Goal: Find specific page/section: Find specific page/section

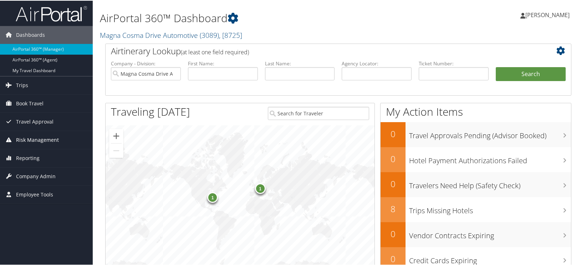
click at [24, 136] on span "Risk Management" at bounding box center [37, 139] width 43 height 18
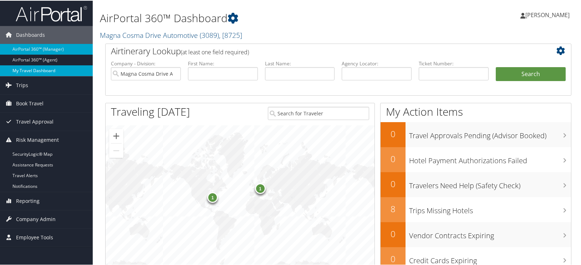
click at [28, 71] on link "My Travel Dashboard" at bounding box center [46, 70] width 93 height 11
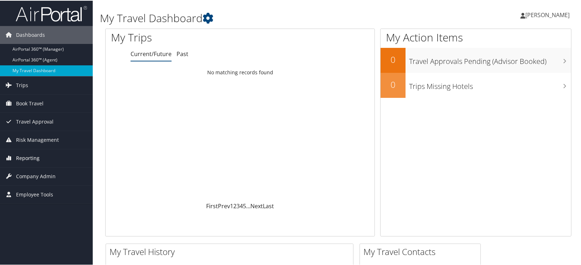
click at [29, 158] on span "Reporting" at bounding box center [28, 157] width 24 height 18
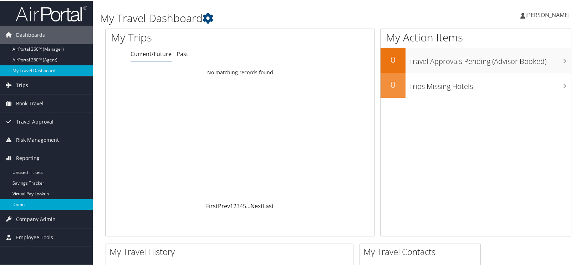
click at [17, 204] on link "Domo" at bounding box center [46, 203] width 93 height 11
